Goal: Transaction & Acquisition: Download file/media

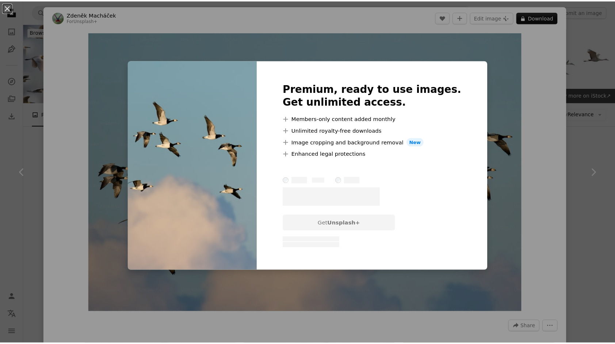
scroll to position [5242, 0]
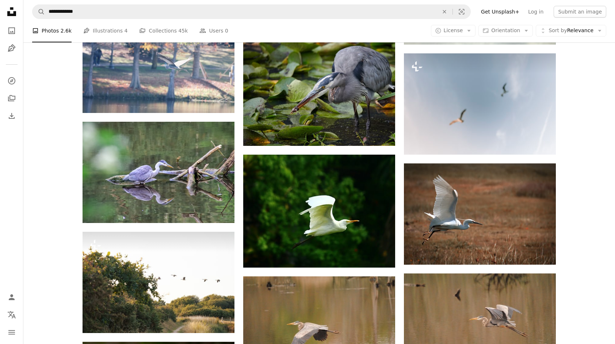
scroll to position [4522, 0]
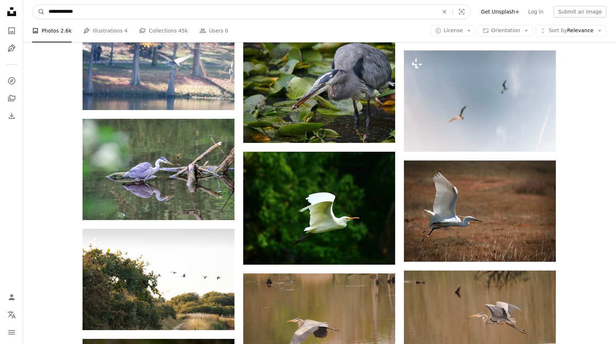
click at [130, 13] on input "**********" at bounding box center [241, 12] width 392 height 14
type input "**********"
click button "A magnifying glass" at bounding box center [39, 12] width 12 height 14
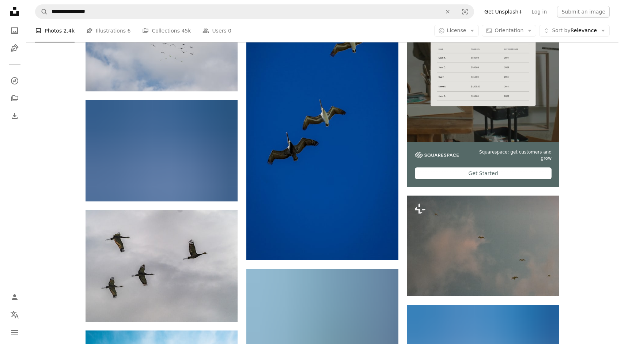
scroll to position [194, 0]
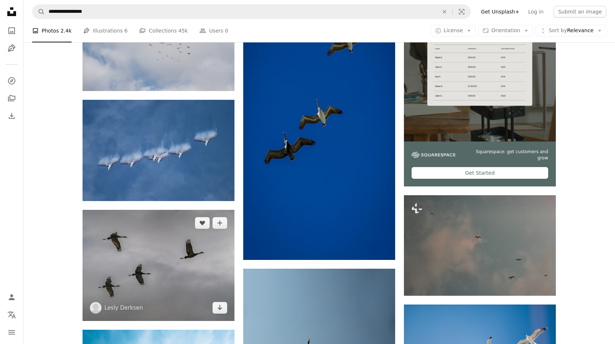
click at [159, 243] on img at bounding box center [159, 265] width 152 height 111
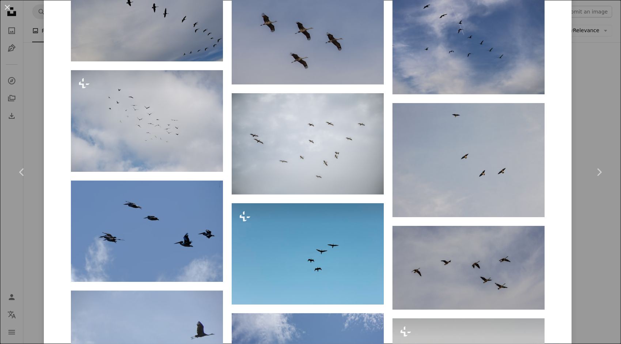
scroll to position [595, 0]
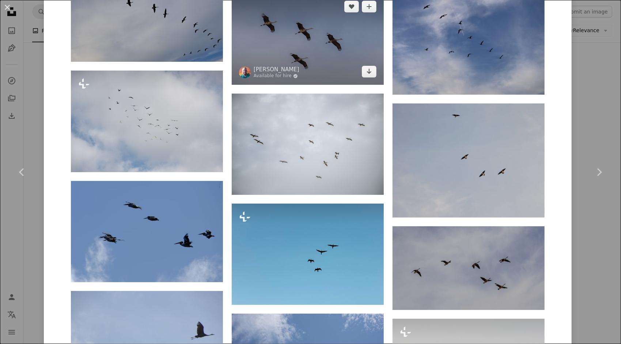
click at [360, 42] on img at bounding box center [308, 38] width 152 height 91
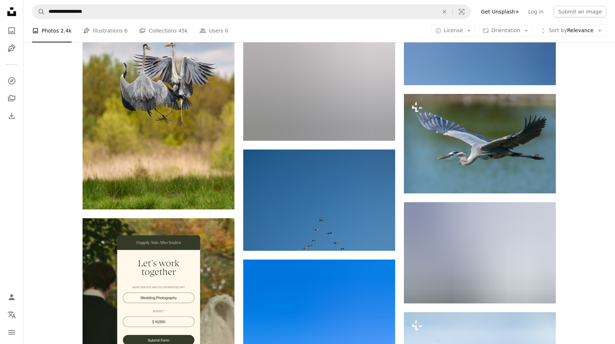
scroll to position [1099, 0]
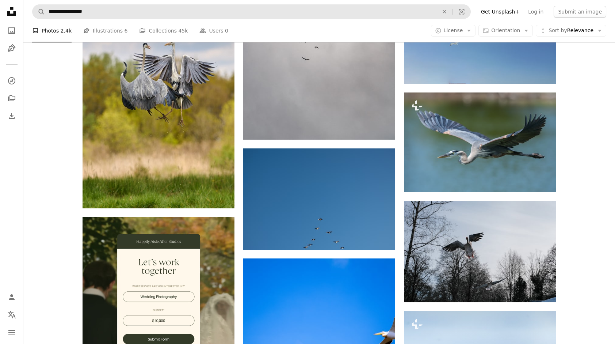
click at [89, 4] on form "**********" at bounding box center [251, 11] width 439 height 15
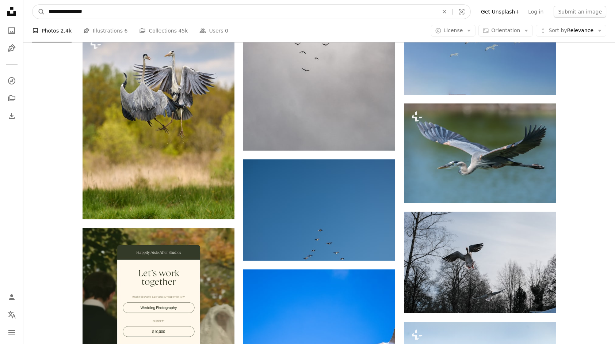
scroll to position [1081, 0]
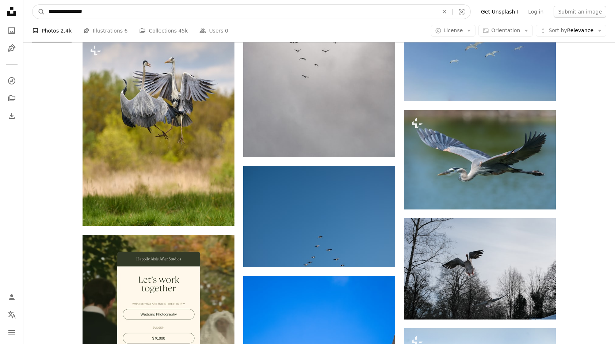
drag, startPoint x: 93, startPoint y: 12, endPoint x: 15, endPoint y: 4, distance: 78.5
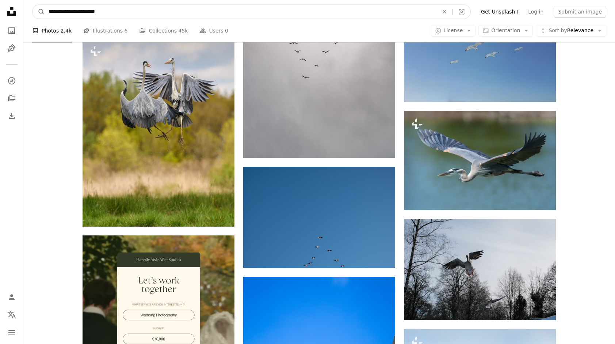
type input "**********"
click button "A magnifying glass" at bounding box center [39, 12] width 12 height 14
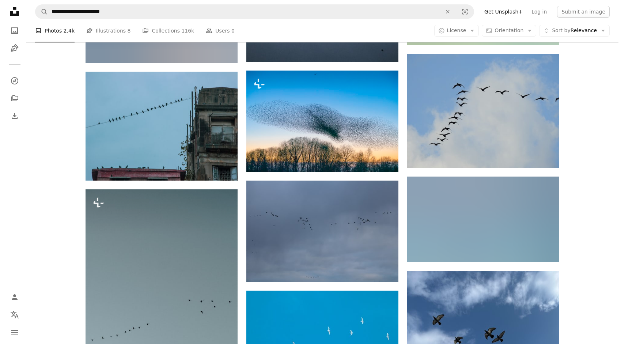
scroll to position [4039, 0]
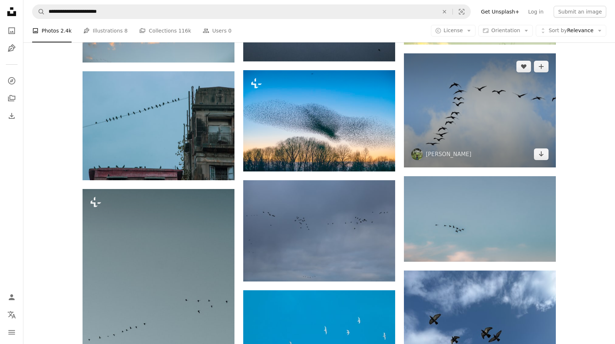
click at [456, 122] on img at bounding box center [480, 110] width 152 height 114
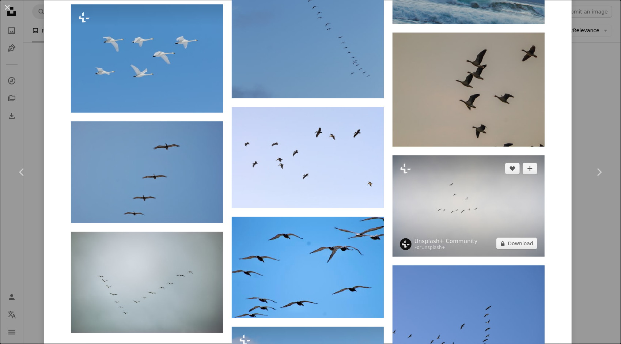
scroll to position [1803, 0]
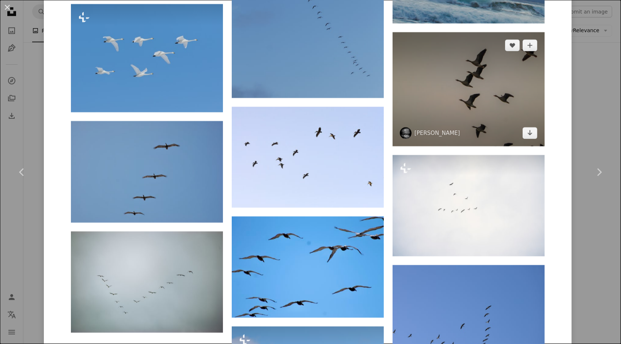
click at [486, 98] on img at bounding box center [468, 89] width 152 height 114
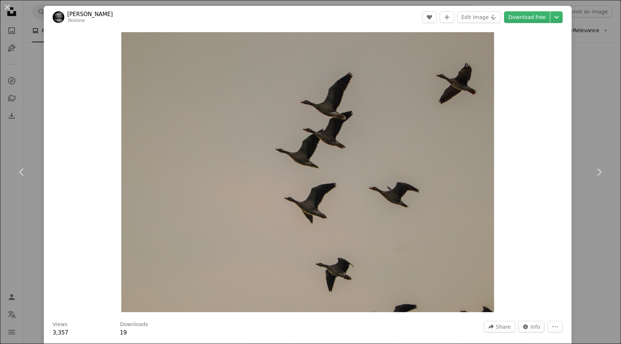
click at [514, 23] on header "[PERSON_NAME] 3kolone A heart A plus sign Edit image Plus sign for Unsplash+ Do…" at bounding box center [307, 17] width 527 height 23
click at [515, 16] on link "Download free" at bounding box center [527, 17] width 46 height 12
